Goal: Check status: Check status

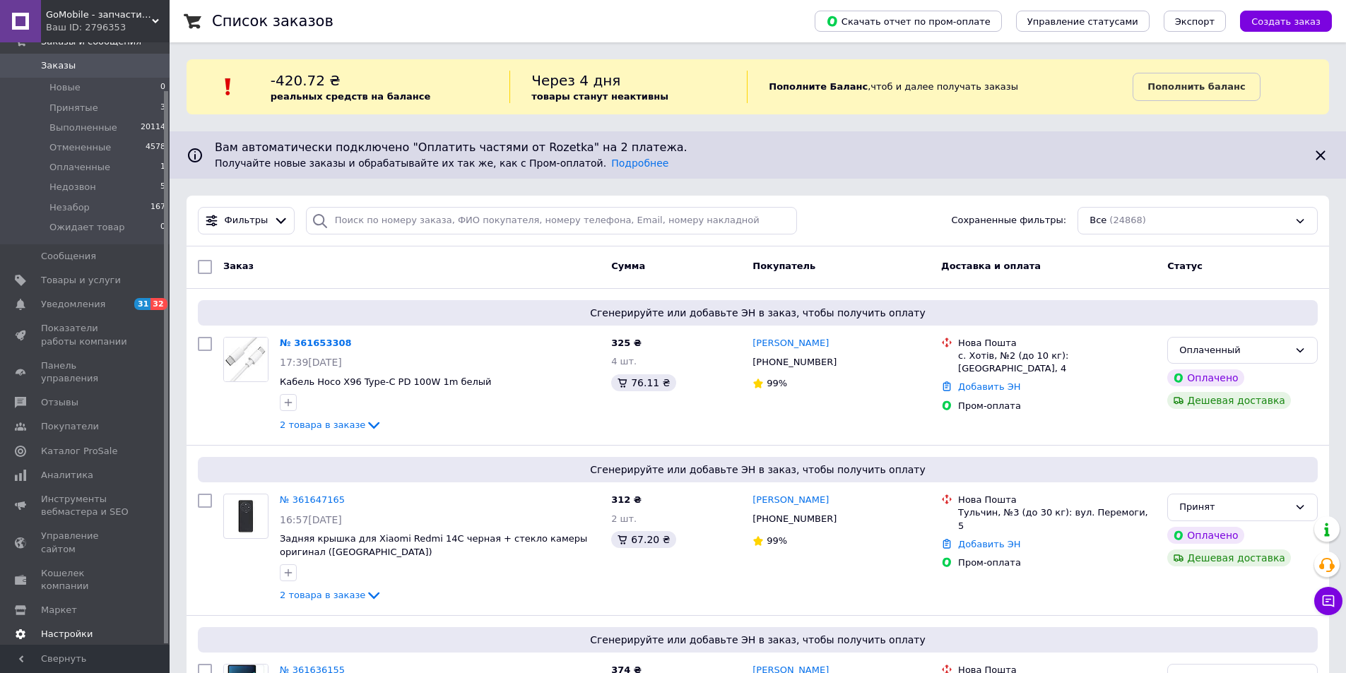
scroll to position [424, 0]
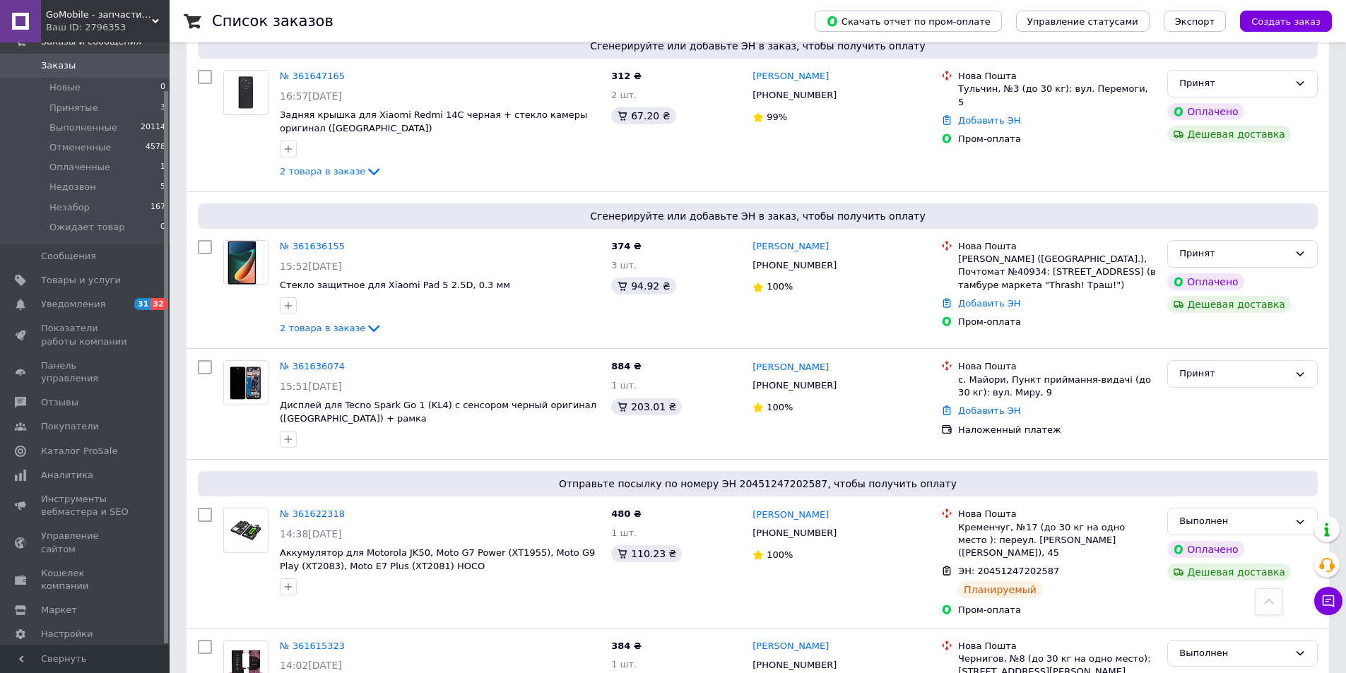
click at [100, 652] on span "Тарифы и счета Prom микс 10 000" at bounding box center [93, 671] width 105 height 39
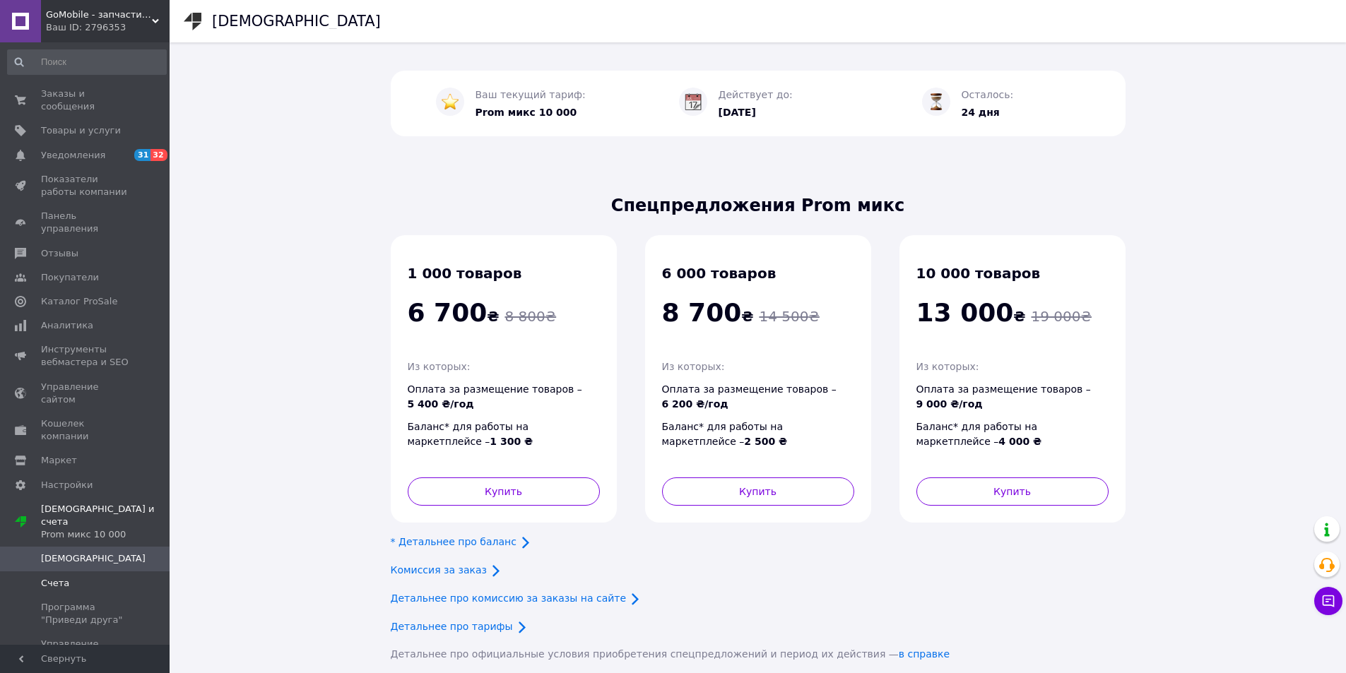
click at [78, 577] on span "Счета" at bounding box center [86, 583] width 90 height 13
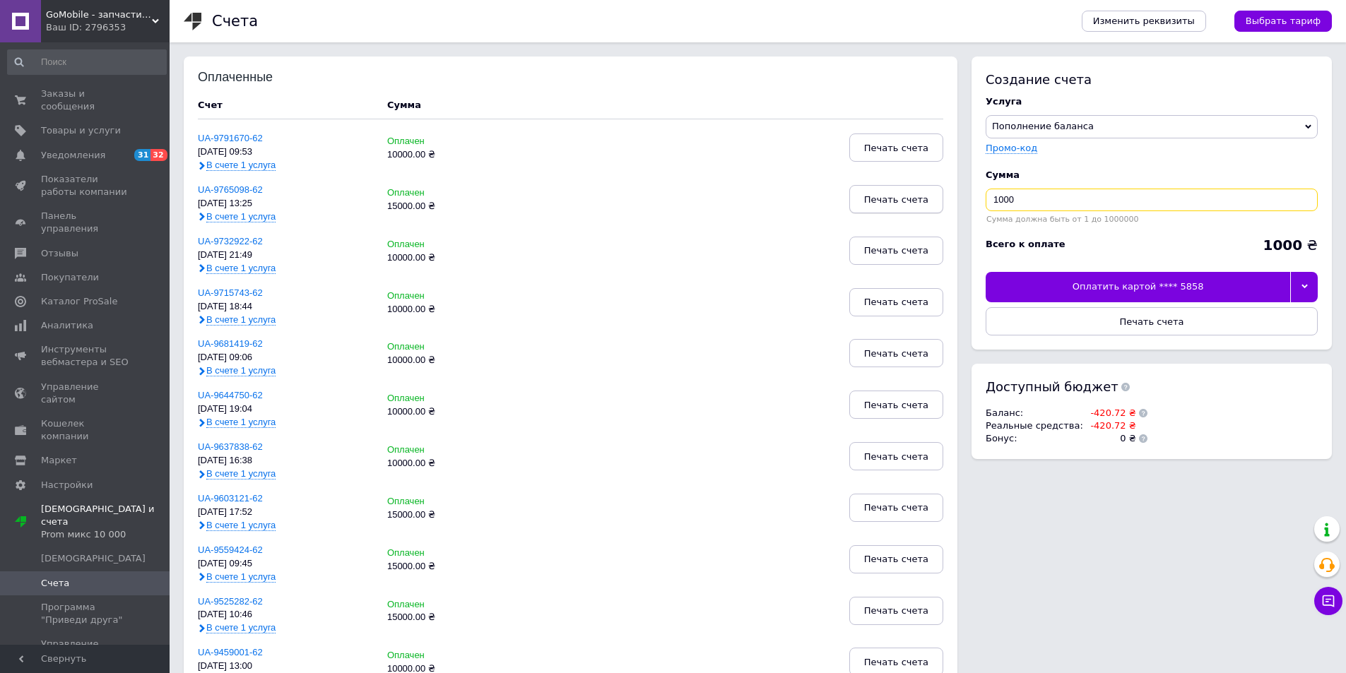
drag, startPoint x: 1108, startPoint y: 203, endPoint x: 941, endPoint y: 203, distance: 166.7
click at [941, 203] on div "Оплаченные Счет Сумма UA-9791670-62 [DATE] 09:53 В счете 1 услуга Оплачен 10000…" at bounding box center [758, 648] width 1148 height 1182
type input "20000"
click at [1303, 292] on div at bounding box center [1304, 287] width 28 height 30
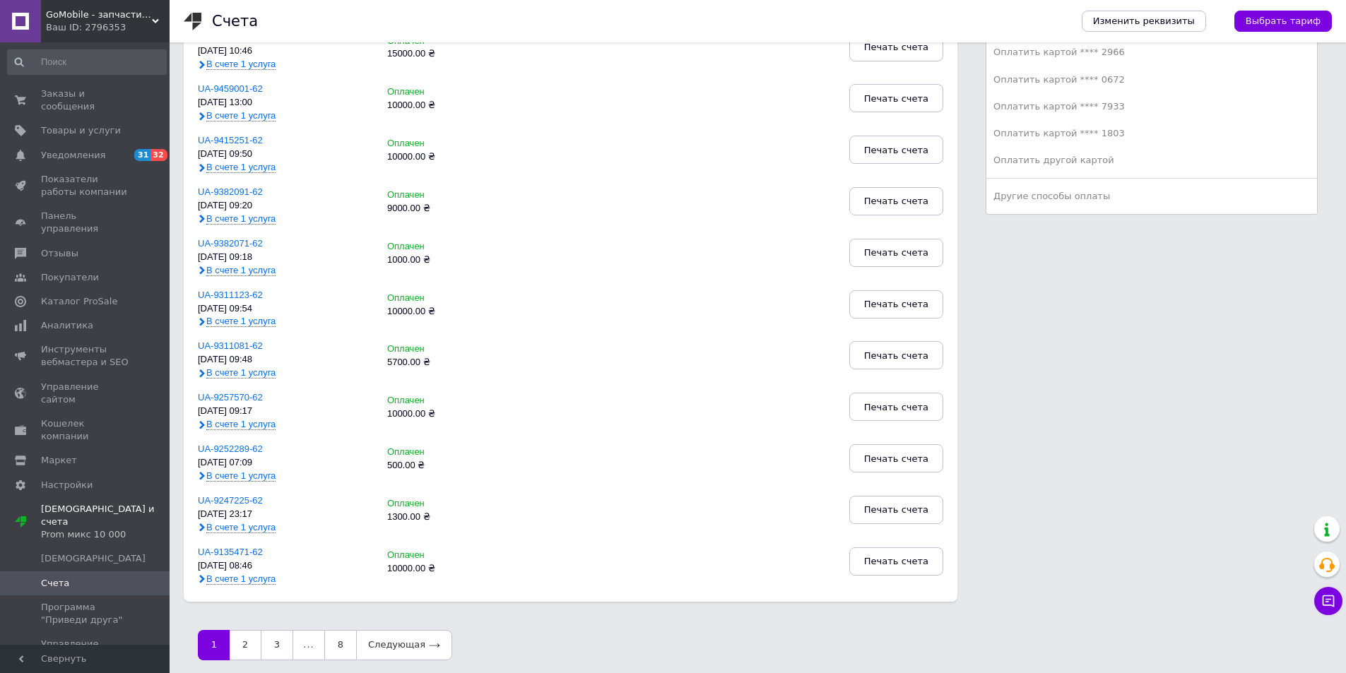
scroll to position [565, 0]
click at [1094, 195] on div "Другие способы оплаты" at bounding box center [1151, 195] width 316 height 13
